Goal: Use online tool/utility: Utilize a website feature to perform a specific function

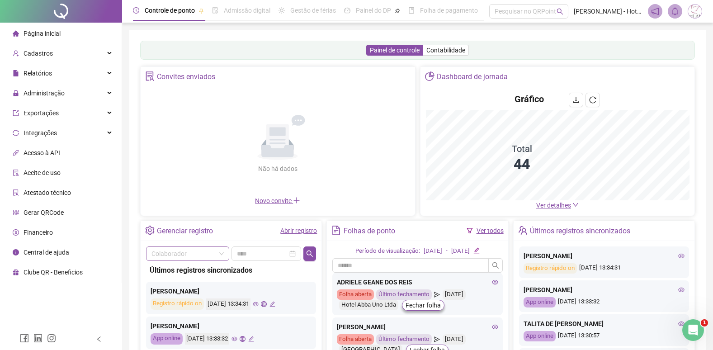
click at [201, 258] on input "search" at bounding box center [183, 254] width 64 height 14
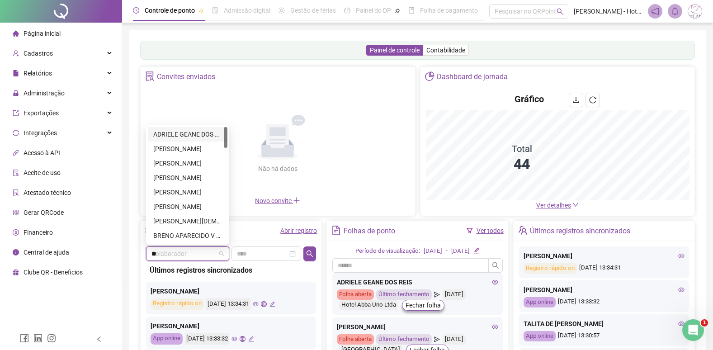
type input "***"
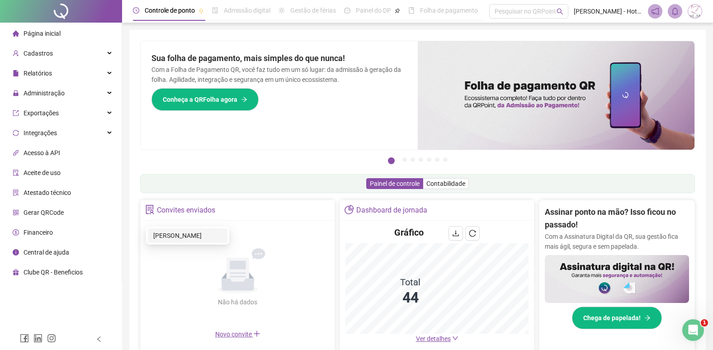
click at [183, 237] on div "[PERSON_NAME]" at bounding box center [187, 235] width 69 height 10
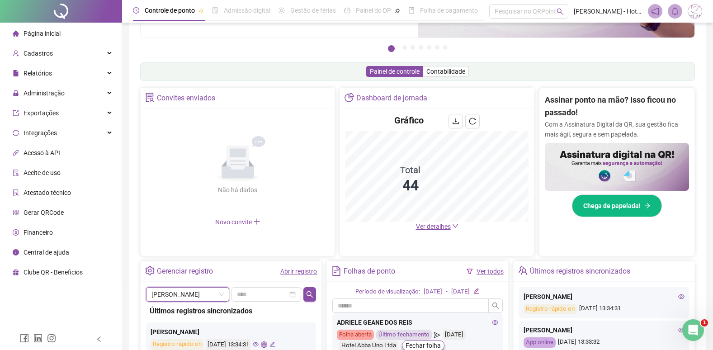
scroll to position [181, 0]
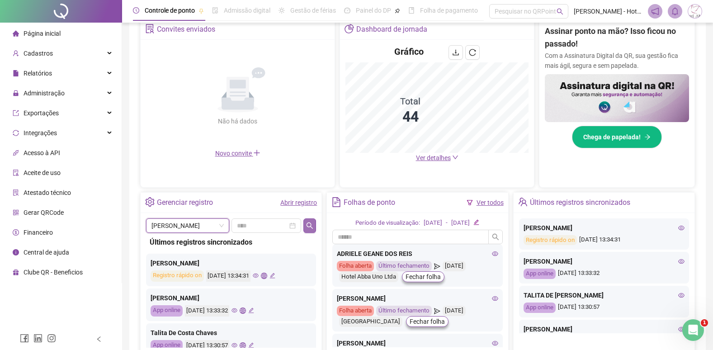
click at [313, 227] on icon "search" at bounding box center [309, 225] width 7 height 7
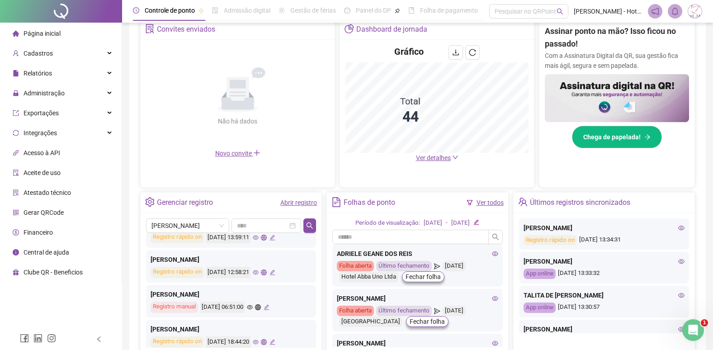
scroll to position [361, 0]
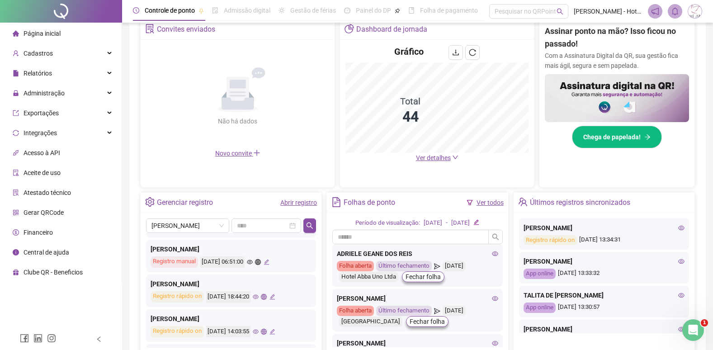
click at [253, 261] on icon "eye" at bounding box center [250, 262] width 6 height 6
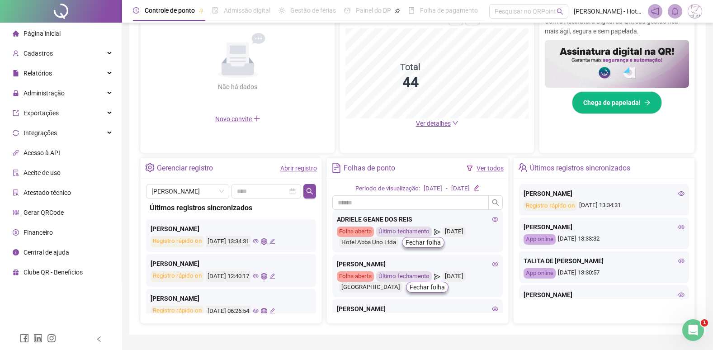
scroll to position [193, 0]
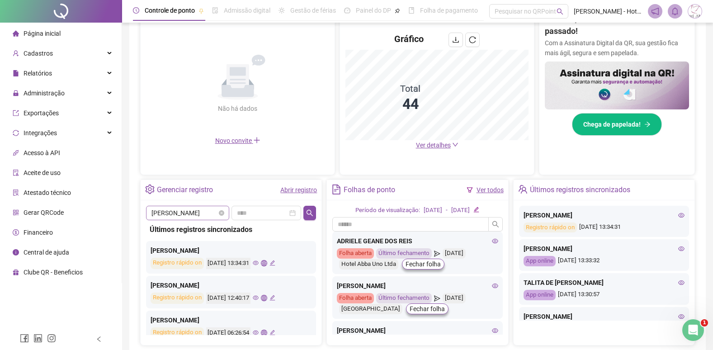
click at [224, 213] on span "[PERSON_NAME]" at bounding box center [187, 213] width 72 height 14
click at [178, 211] on input "search" at bounding box center [183, 213] width 64 height 14
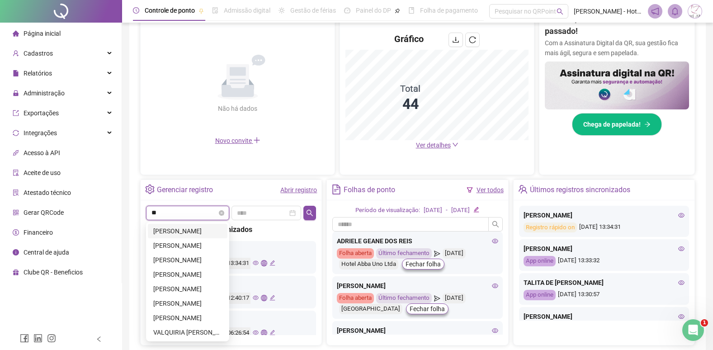
scroll to position [0, 0]
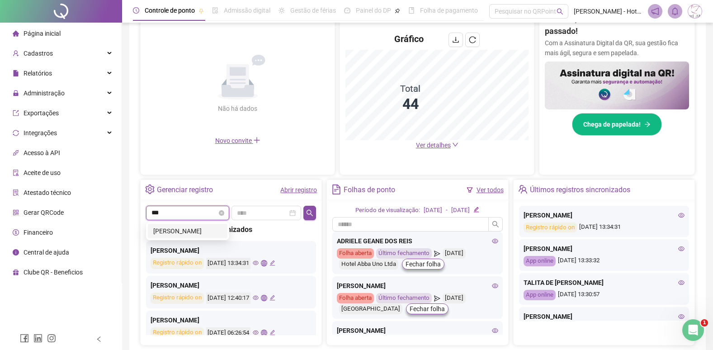
type input "****"
click at [177, 233] on div "[PERSON_NAME]" at bounding box center [187, 231] width 69 height 10
click at [306, 215] on icon "search" at bounding box center [309, 212] width 7 height 7
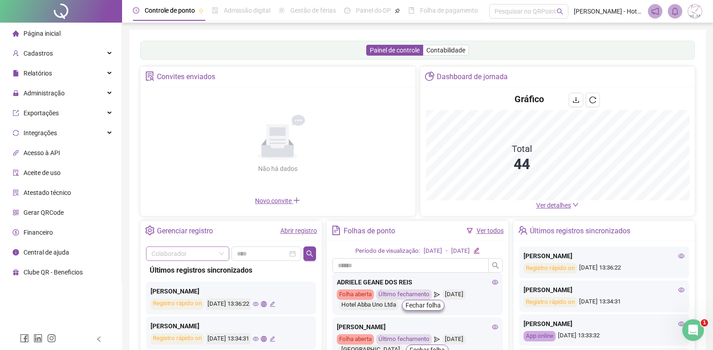
click at [172, 251] on input "search" at bounding box center [183, 254] width 64 height 14
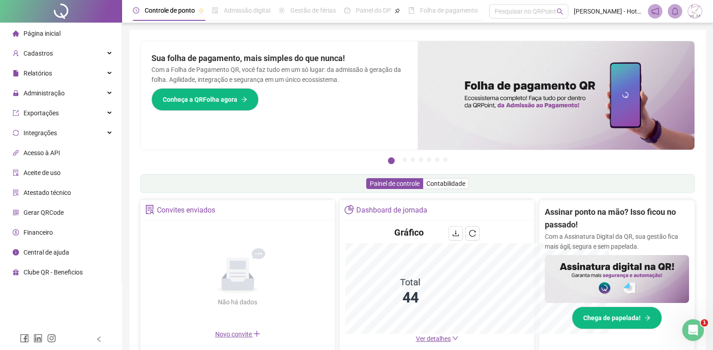
scroll to position [61, 0]
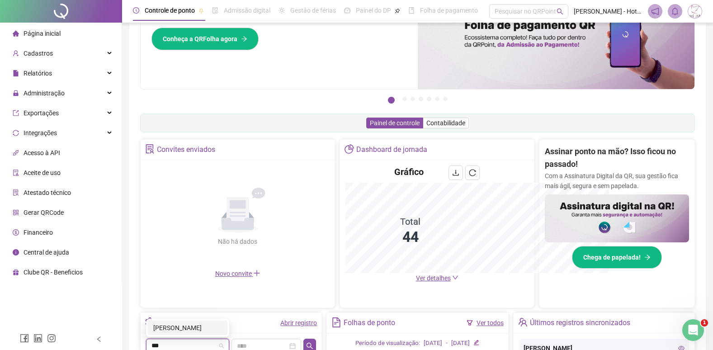
type input "****"
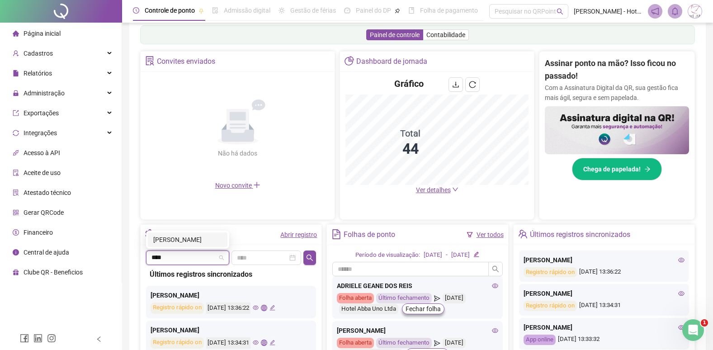
scroll to position [196, 0]
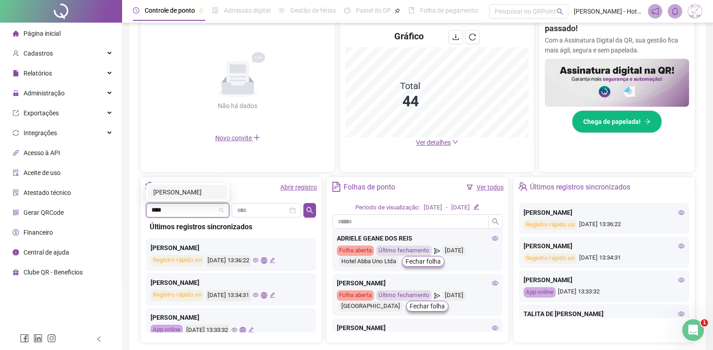
click at [167, 190] on div "[PERSON_NAME]" at bounding box center [187, 192] width 69 height 10
click at [311, 212] on icon "search" at bounding box center [309, 210] width 7 height 7
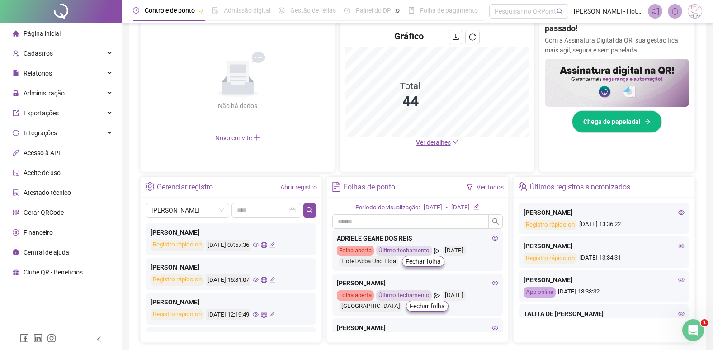
scroll to position [0, 0]
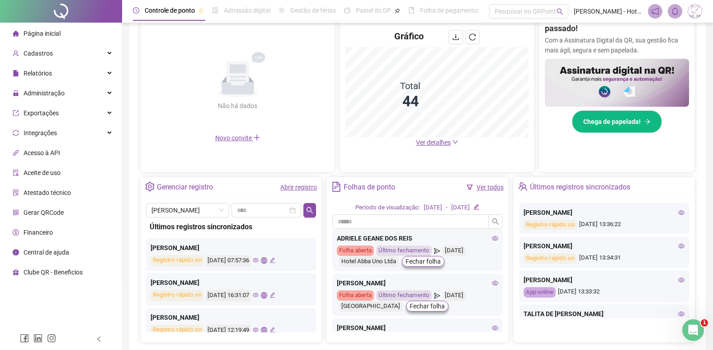
click at [31, 207] on div "Gerar QRCode" at bounding box center [38, 212] width 51 height 18
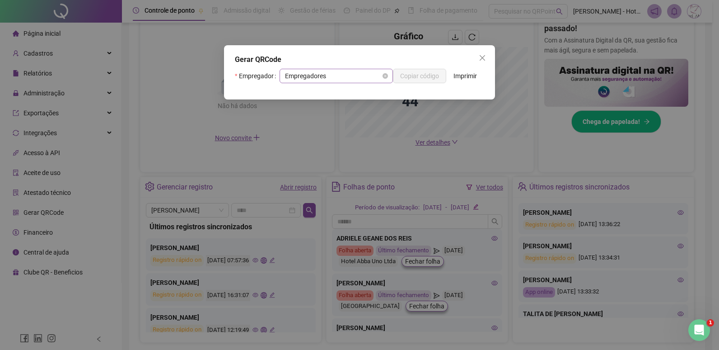
click at [309, 75] on span "Empregadores" at bounding box center [336, 76] width 103 height 14
click at [387, 58] on div "Gerar QRCode" at bounding box center [359, 59] width 249 height 11
click at [385, 78] on icon "close-circle" at bounding box center [385, 75] width 5 height 5
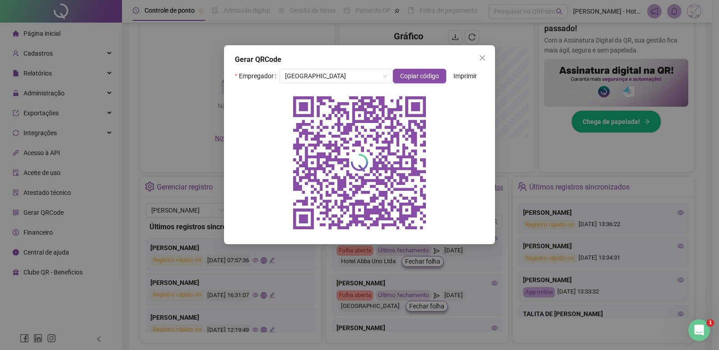
click at [343, 52] on div "Gerar QRCode Empregador HOTEL ABBA CENTRO Copiar código Imprimir" at bounding box center [359, 144] width 271 height 199
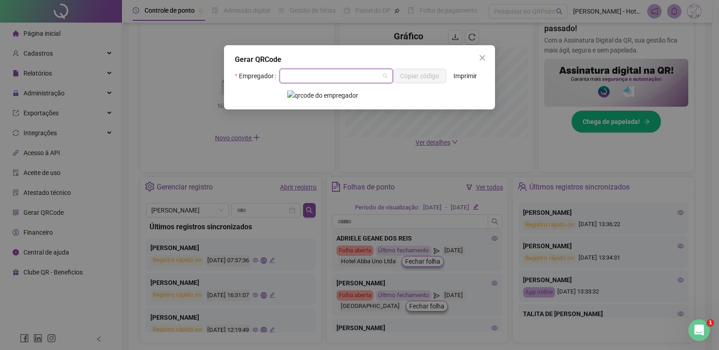
click at [330, 69] on input "search" at bounding box center [332, 76] width 94 height 14
click at [340, 105] on div "HOTEL ABBA UNO" at bounding box center [336, 108] width 98 height 10
click at [427, 78] on span "Copiar código" at bounding box center [419, 76] width 39 height 10
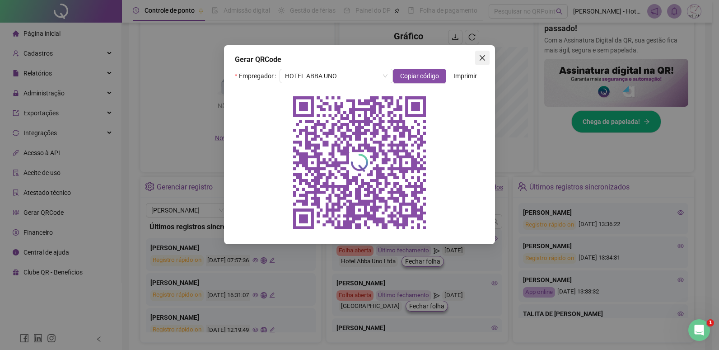
click at [484, 61] on icon "close" at bounding box center [482, 57] width 7 height 7
